Goal: Task Accomplishment & Management: Manage account settings

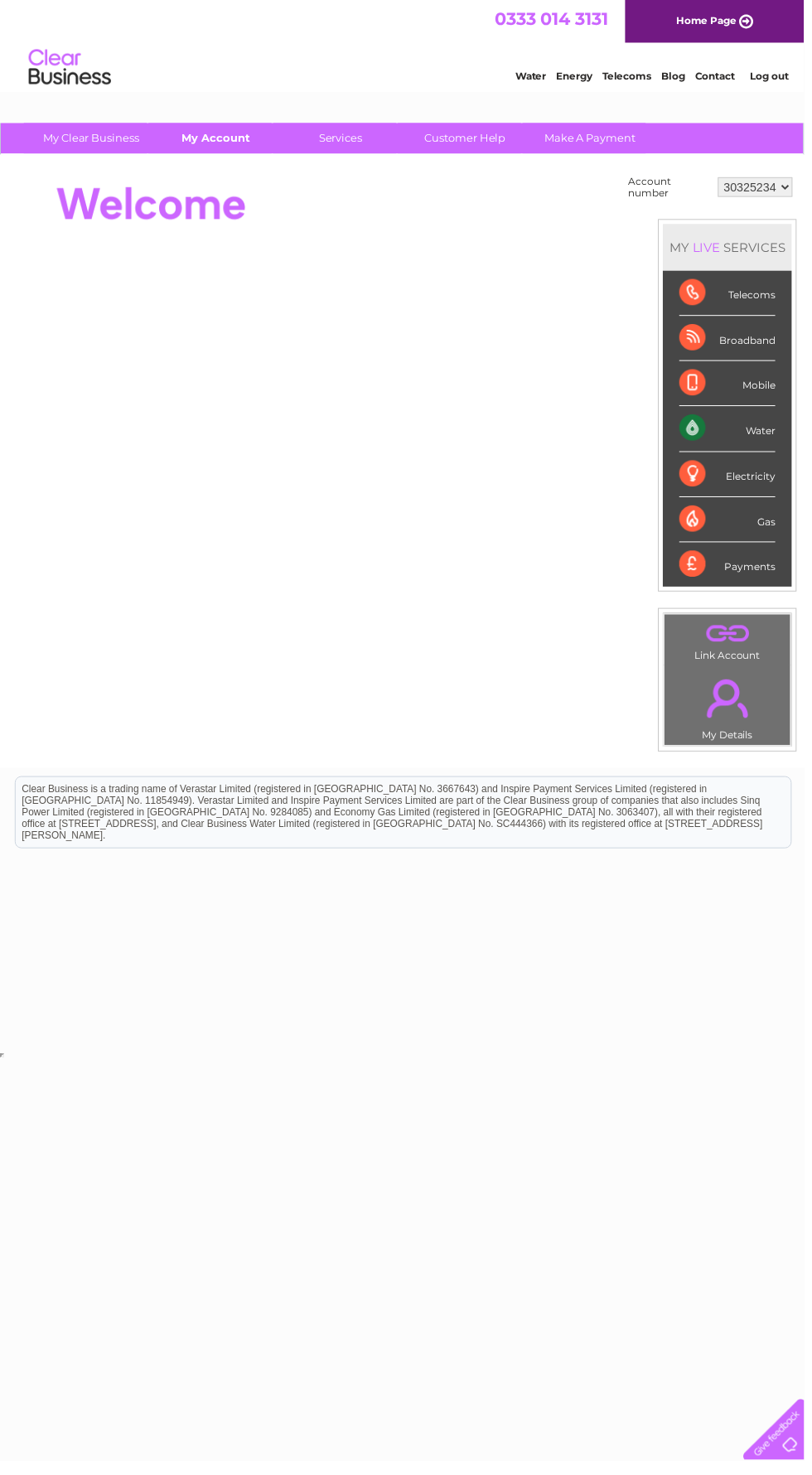
click at [222, 144] on link "My Account" at bounding box center [218, 139] width 137 height 31
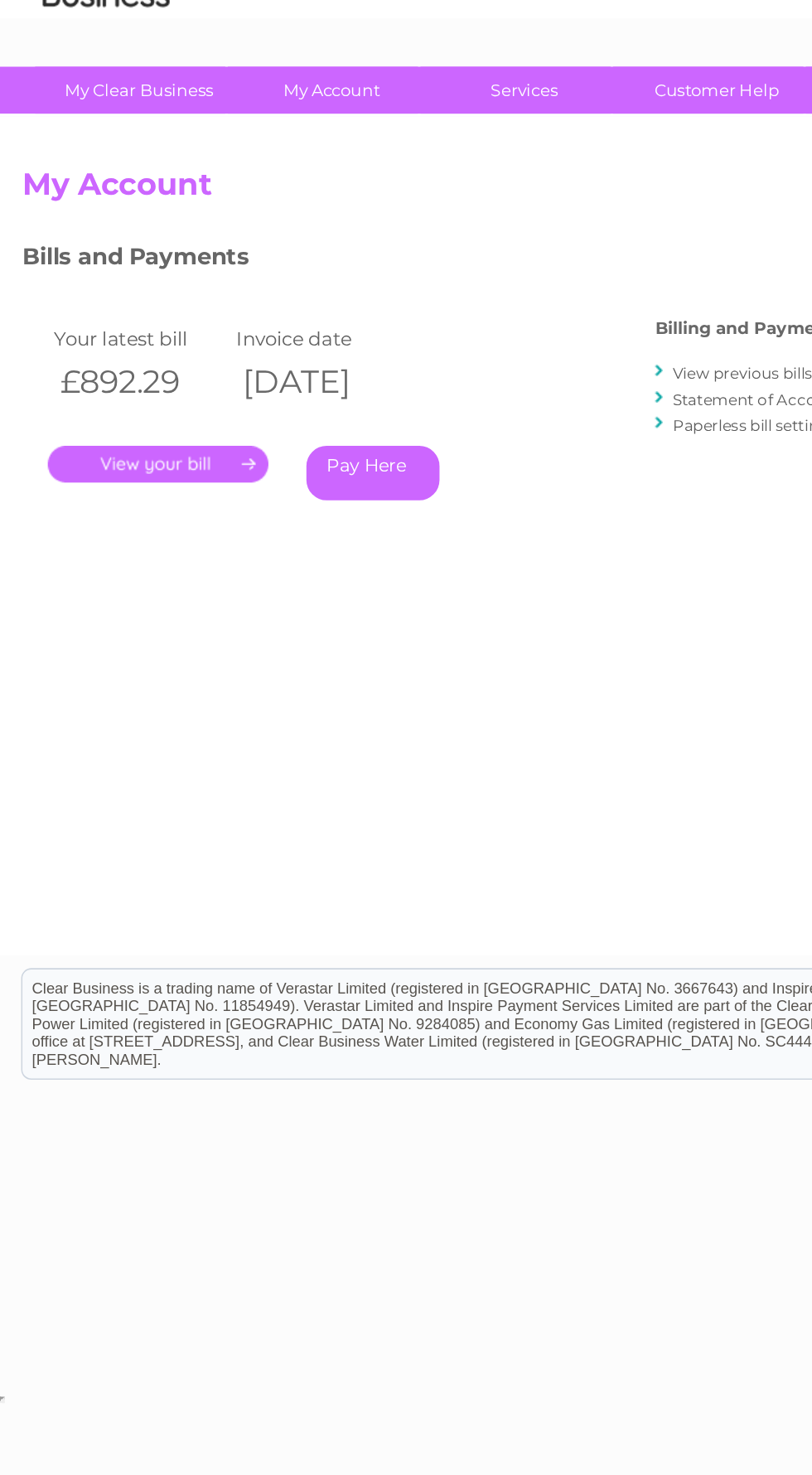
click at [118, 377] on link "." at bounding box center [104, 384] width 144 height 24
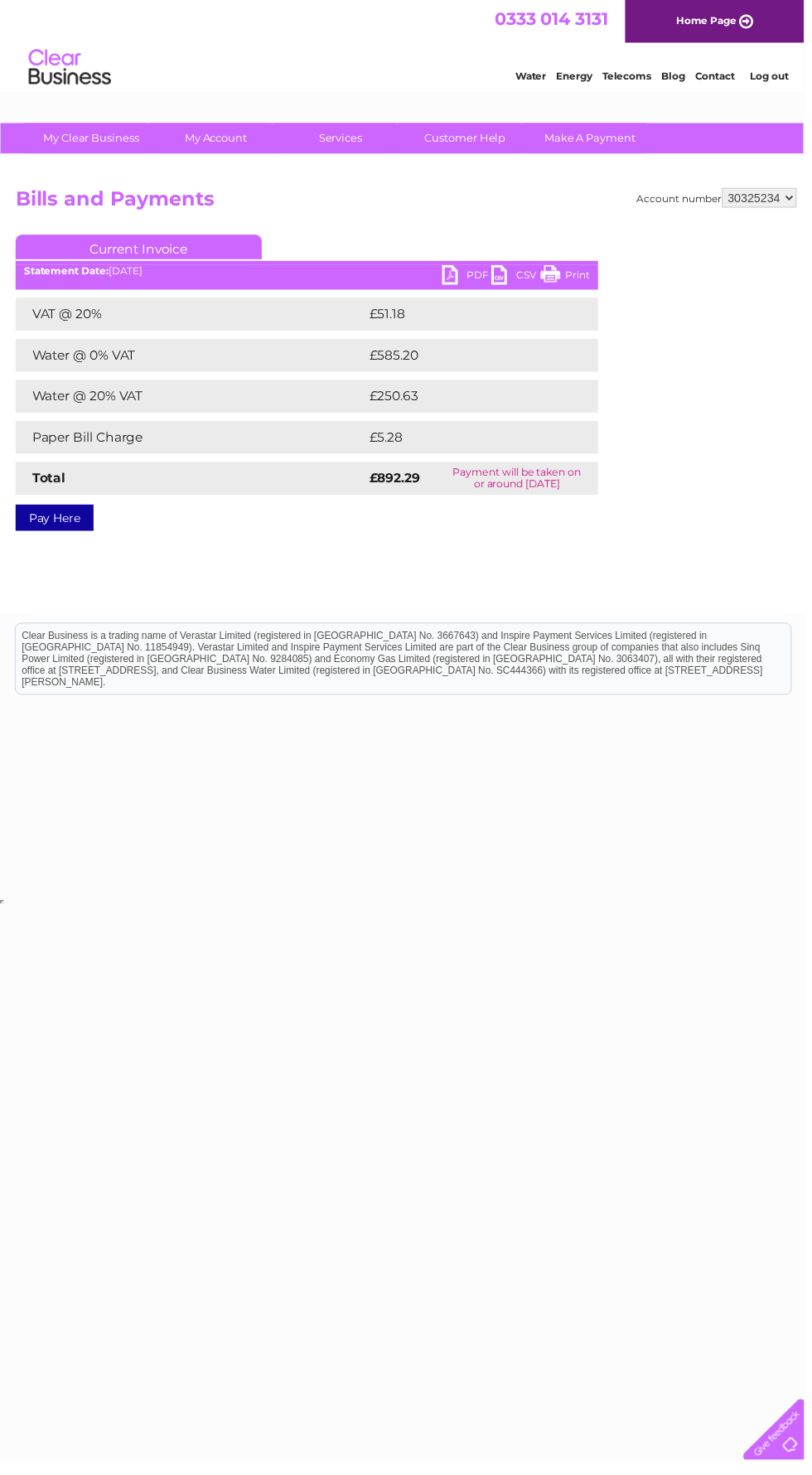
click at [474, 290] on link "PDF" at bounding box center [472, 279] width 50 height 24
click at [453, 283] on link "PDF" at bounding box center [472, 279] width 50 height 24
click at [463, 288] on link "PDF" at bounding box center [472, 279] width 50 height 24
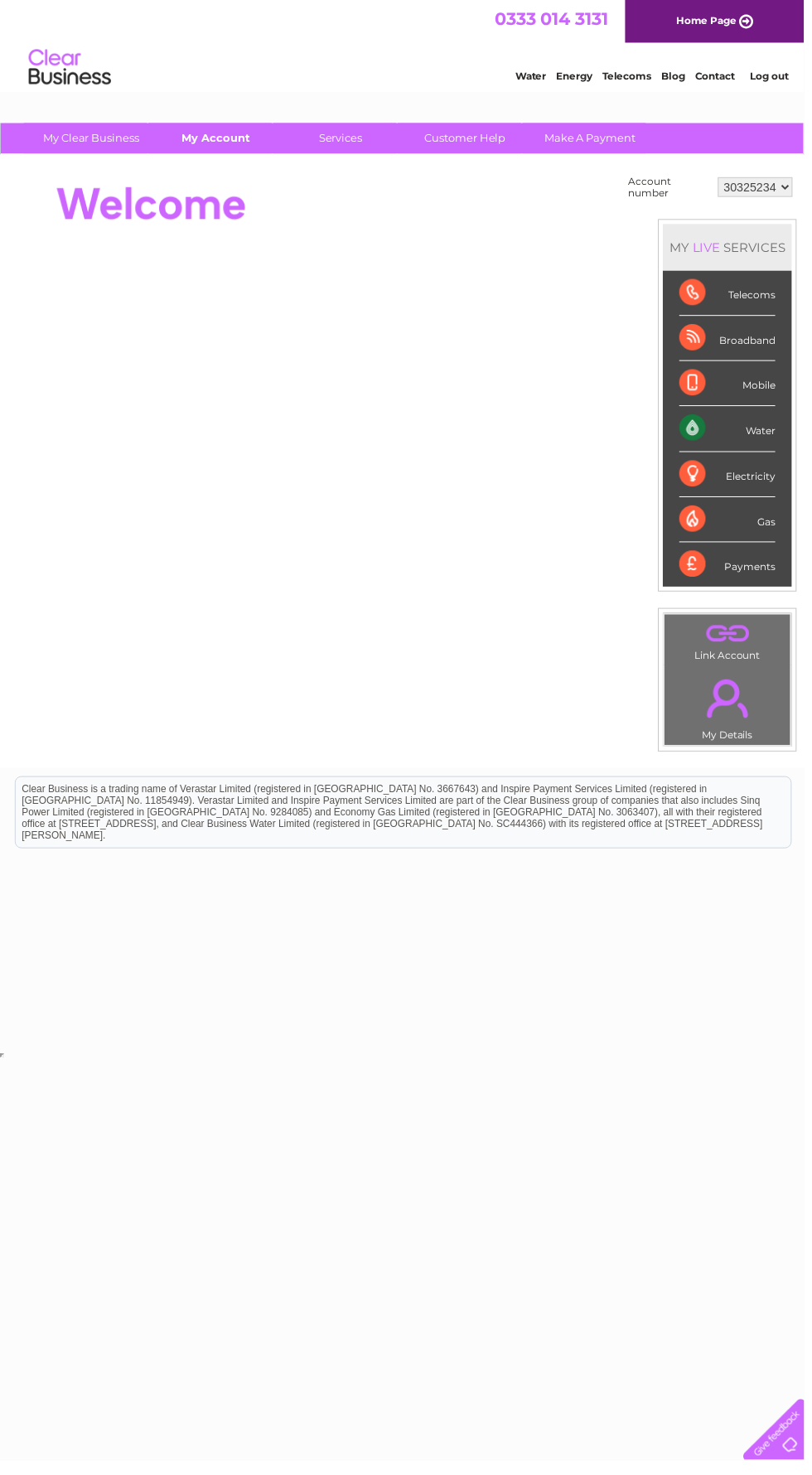
click at [219, 145] on link "My Account" at bounding box center [218, 139] width 137 height 31
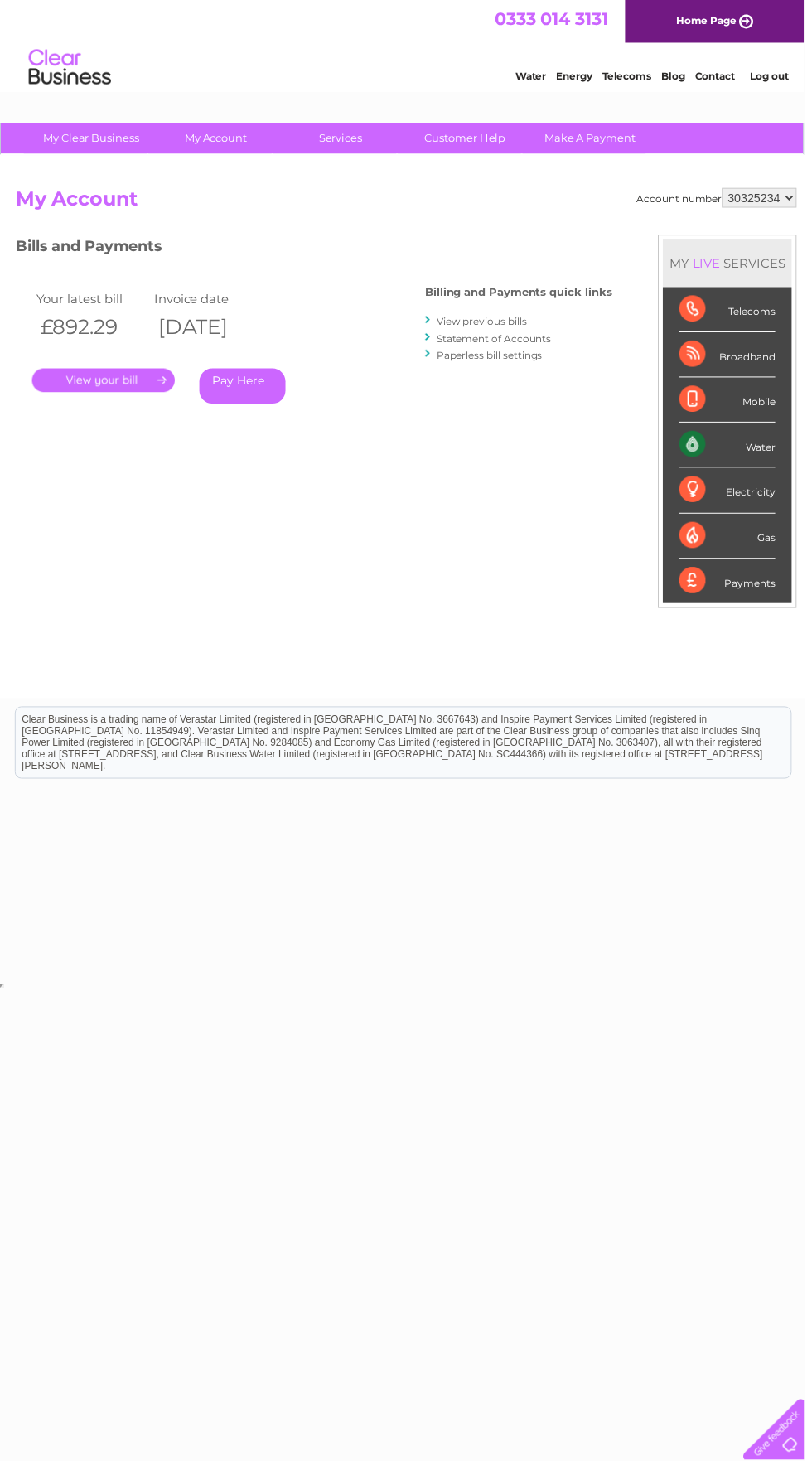
click at [254, 394] on link "Pay Here" at bounding box center [245, 390] width 87 height 35
